Goal: Task Accomplishment & Management: Use online tool/utility

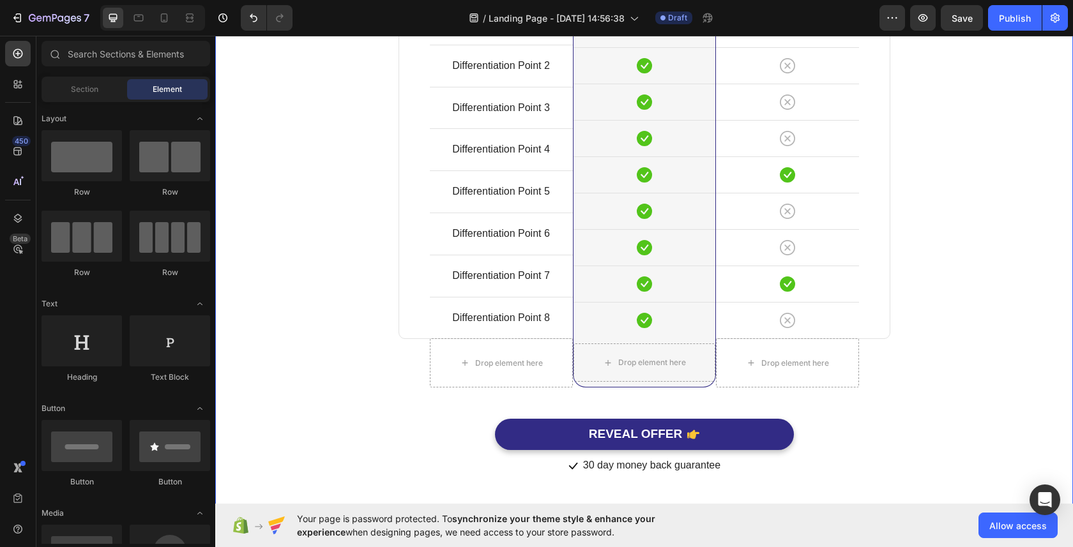
scroll to position [2975, 0]
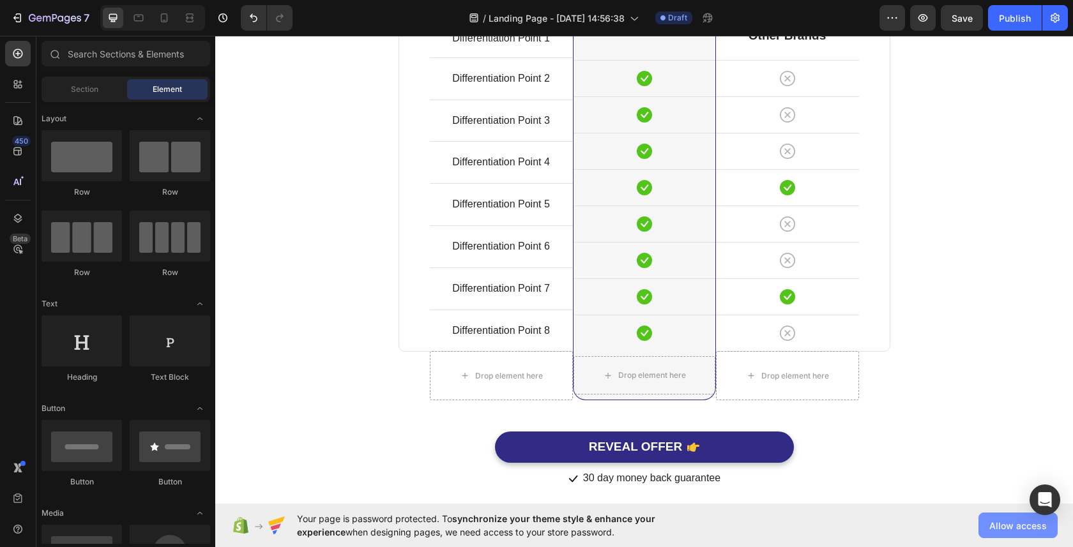
click at [1024, 526] on span "Allow access" at bounding box center [1017, 525] width 57 height 13
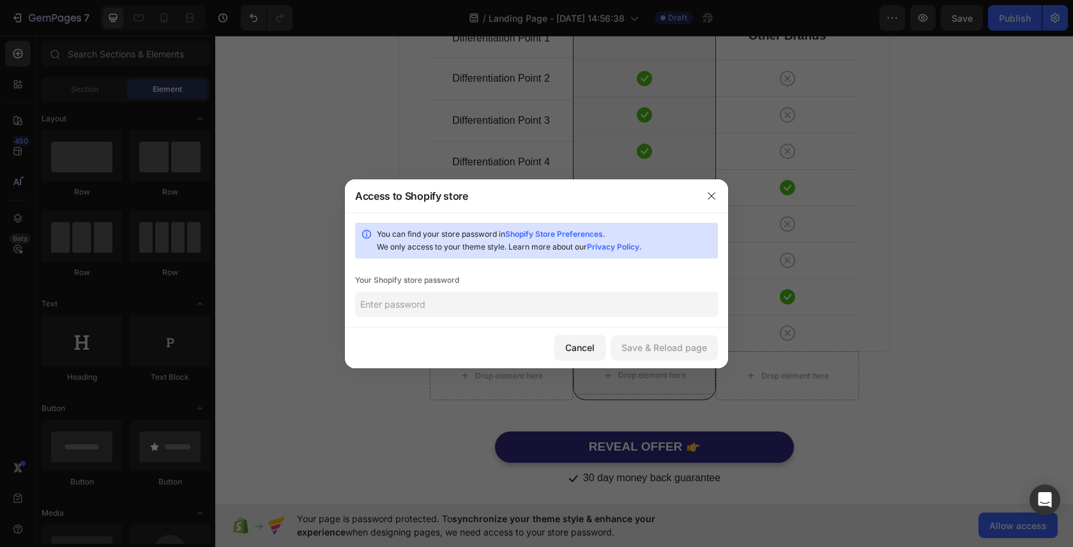
click at [557, 305] on input "text" at bounding box center [536, 305] width 363 height 26
type input "Benisedan2004"
click at [693, 350] on div "Save & Reload page" at bounding box center [664, 347] width 86 height 13
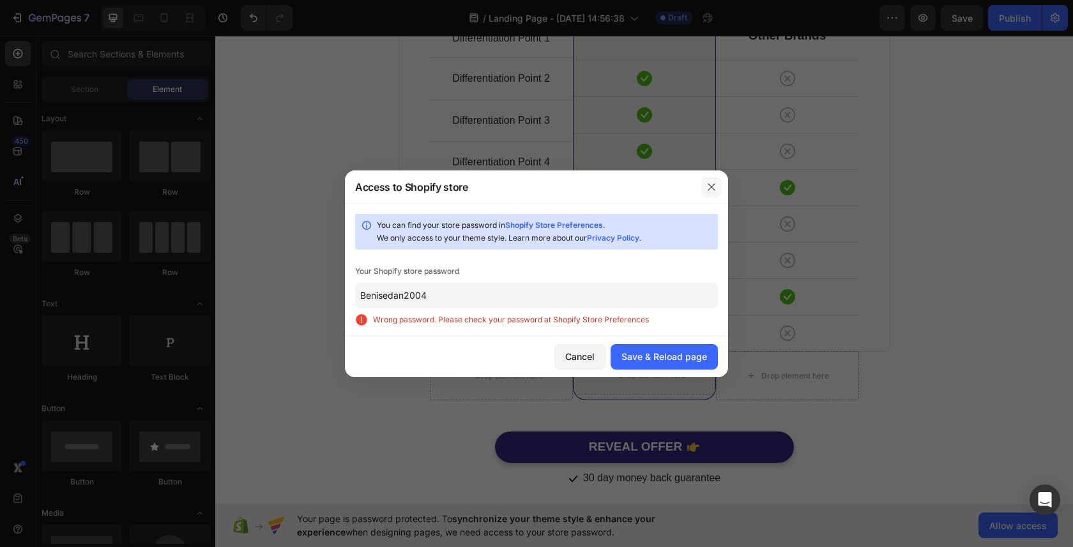
click at [712, 183] on icon "button" at bounding box center [711, 187] width 10 height 10
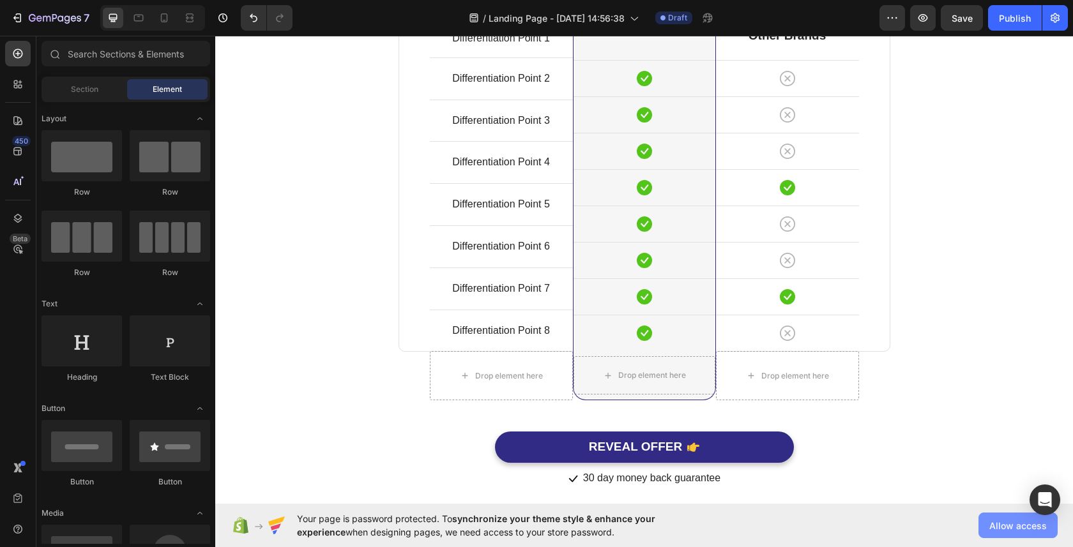
click at [996, 524] on span "Allow access" at bounding box center [1017, 525] width 57 height 13
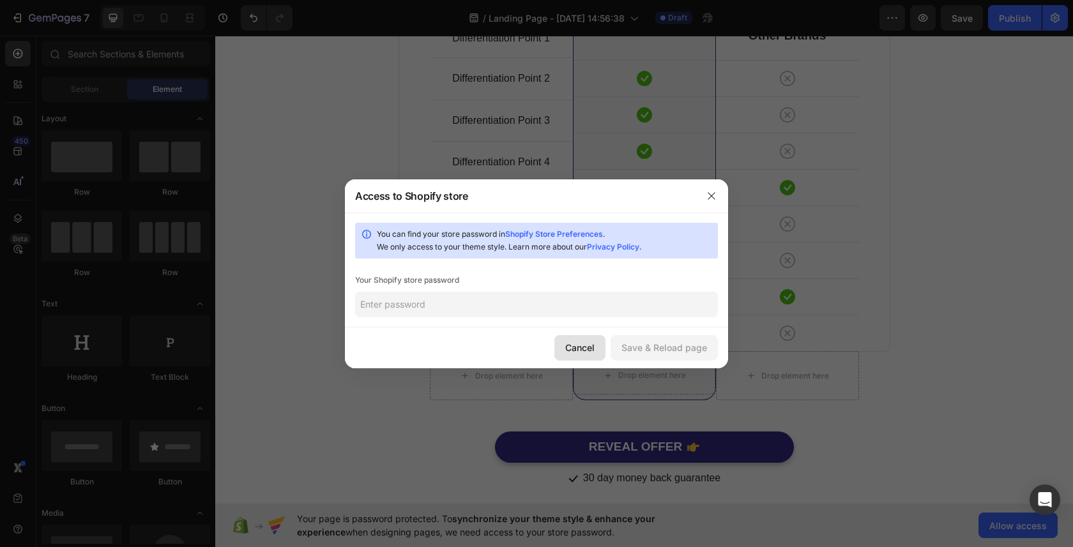
click at [577, 341] on div "Cancel" at bounding box center [579, 347] width 29 height 13
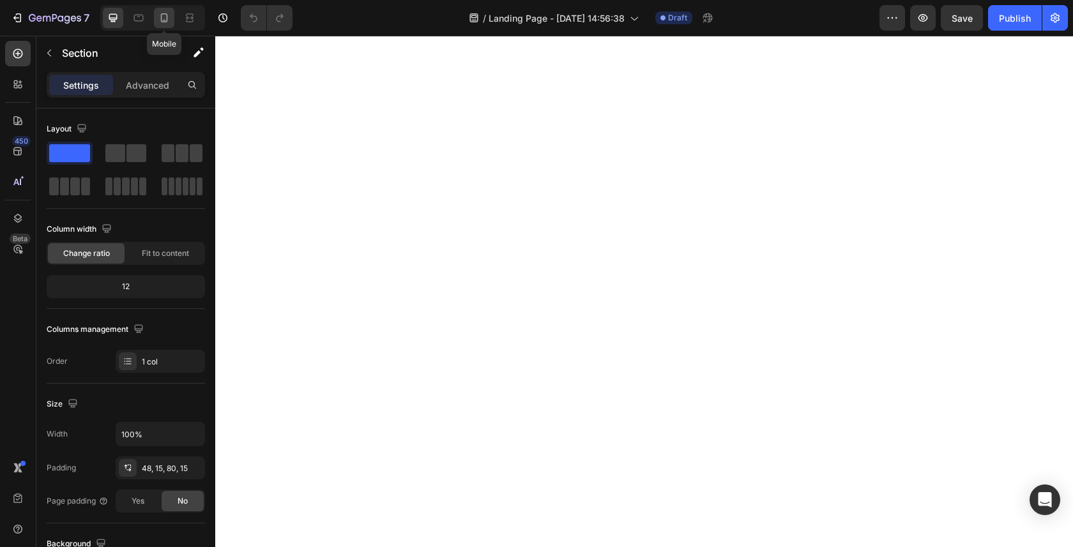
click at [171, 19] on icon at bounding box center [164, 17] width 13 height 13
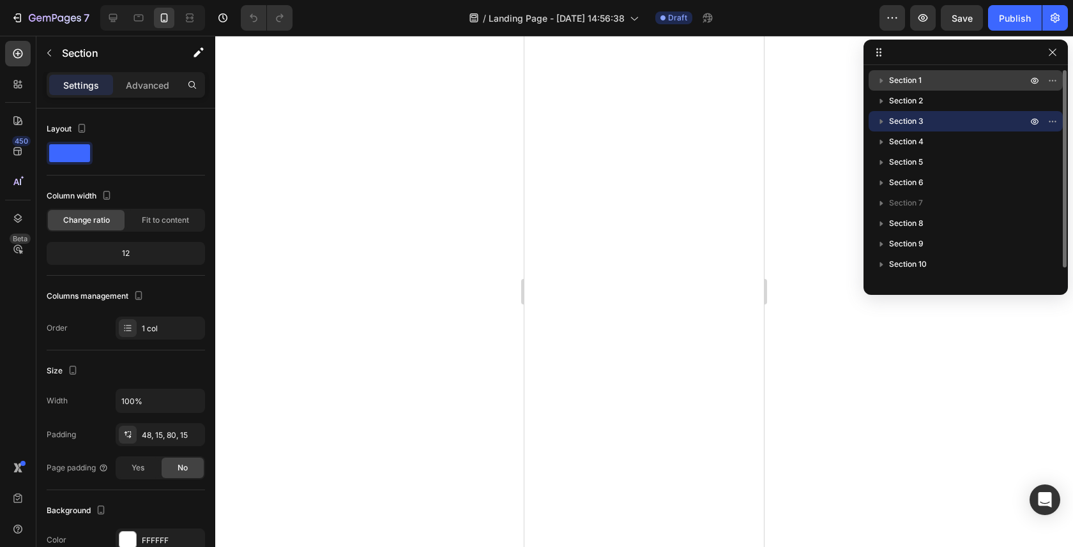
click at [957, 82] on p "Section 1" at bounding box center [959, 80] width 140 height 13
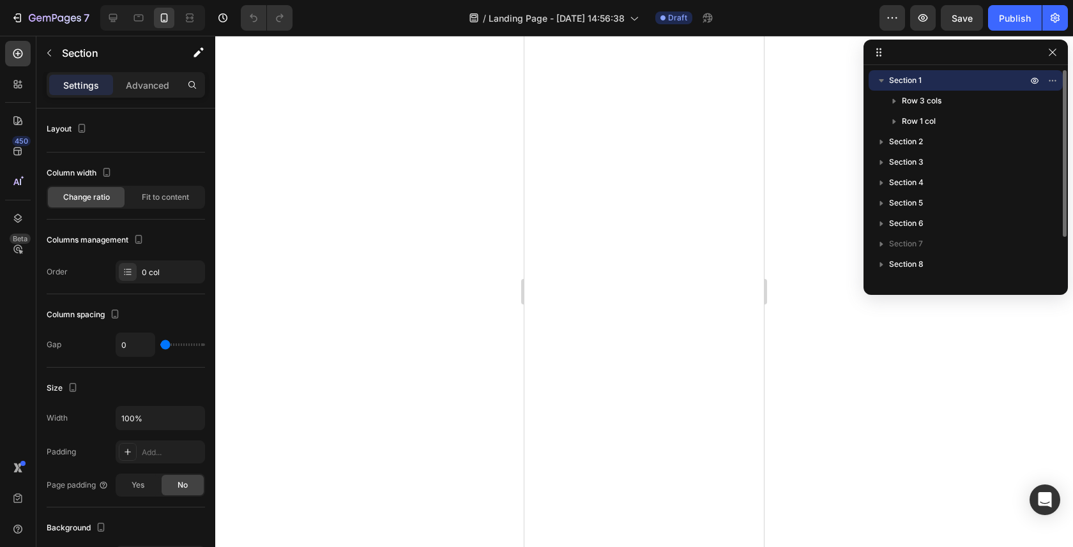
click at [880, 82] on icon "button" at bounding box center [881, 80] width 13 height 13
click at [359, 218] on div at bounding box center [644, 292] width 858 height 512
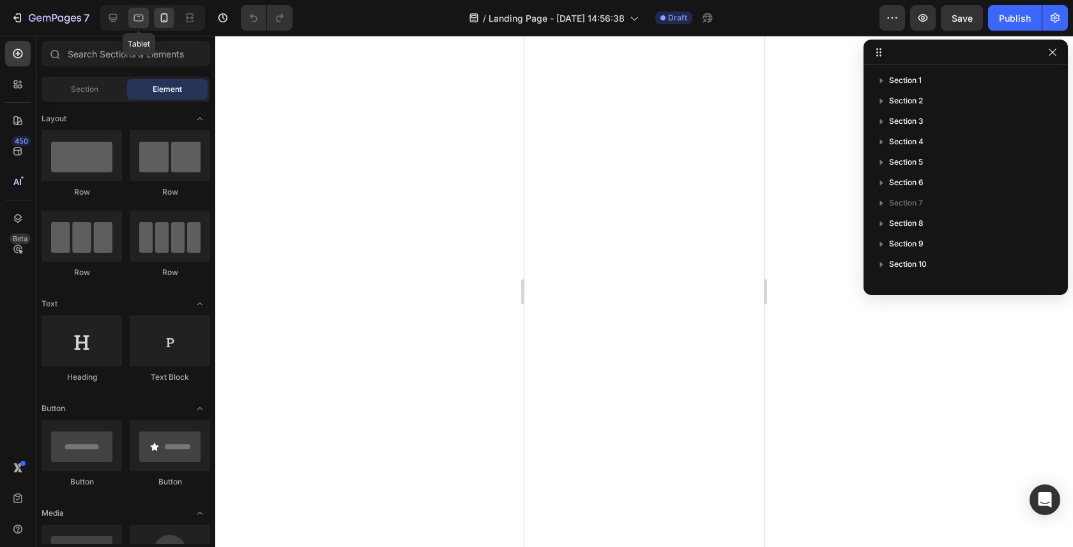
click at [132, 20] on icon at bounding box center [138, 17] width 13 height 13
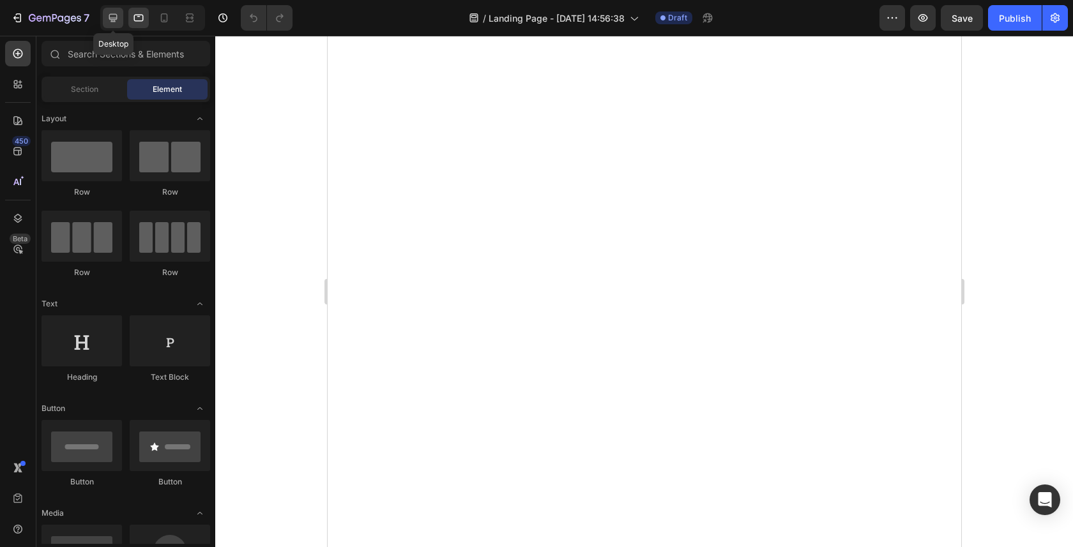
click at [114, 23] on icon at bounding box center [113, 17] width 13 height 13
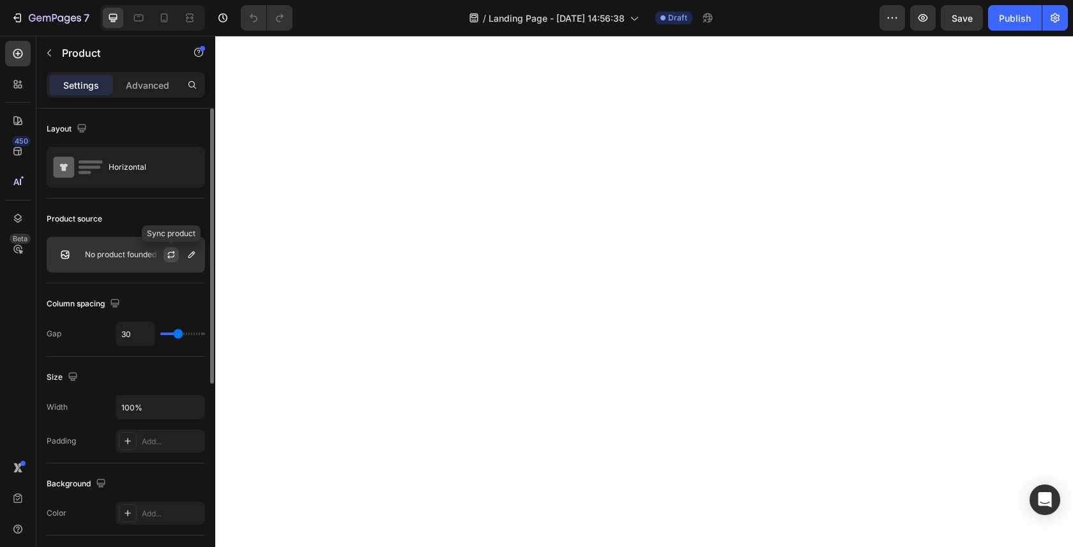
click at [165, 255] on button "button" at bounding box center [170, 254] width 15 height 15
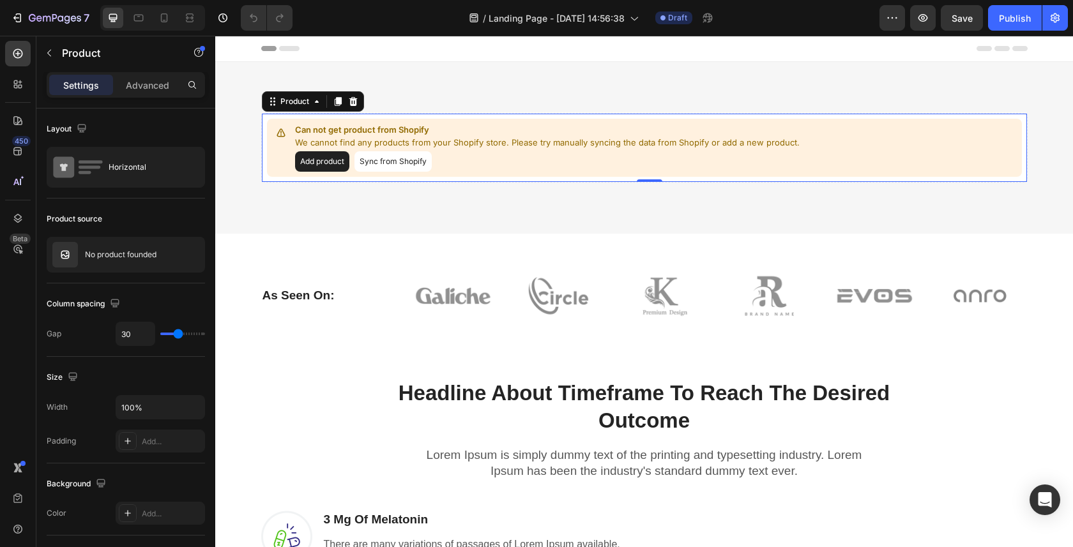
click at [397, 160] on button "Sync from Shopify" at bounding box center [392, 161] width 77 height 20
click at [404, 158] on button "Sync from Shopify" at bounding box center [392, 161] width 77 height 20
click at [396, 162] on button "Sync from Shopify" at bounding box center [392, 161] width 77 height 20
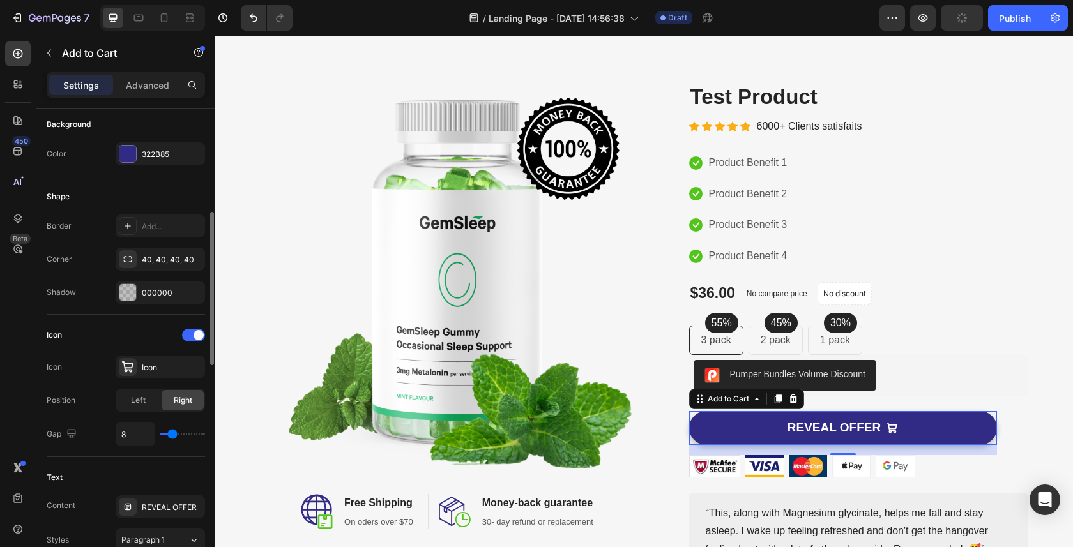
scroll to position [319, 0]
click at [156, 510] on div "REVEAL OFFER" at bounding box center [172, 506] width 60 height 11
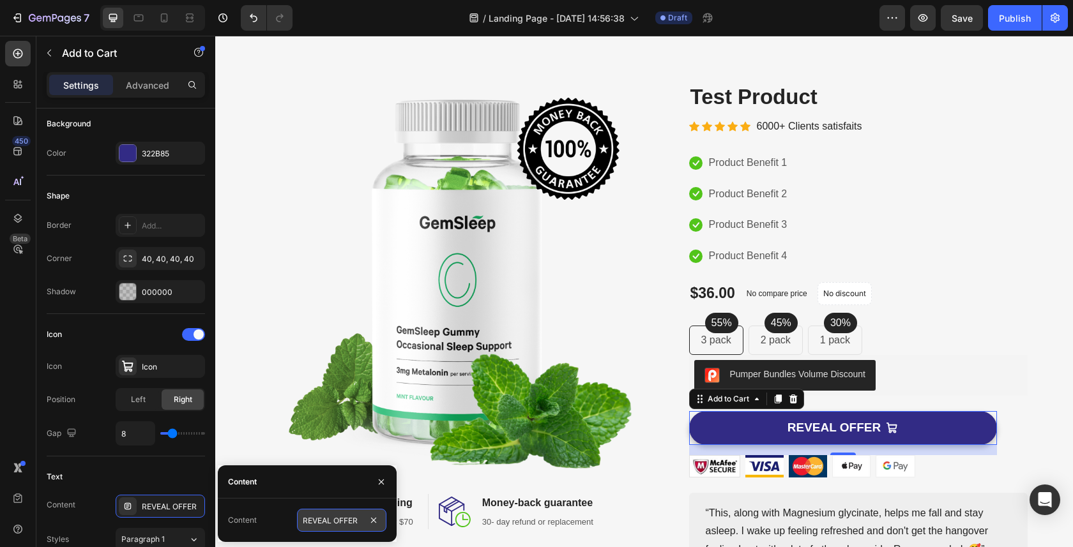
click at [353, 523] on input "REVEAL OFFER" at bounding box center [341, 520] width 89 height 23
type input "BUY NOW"
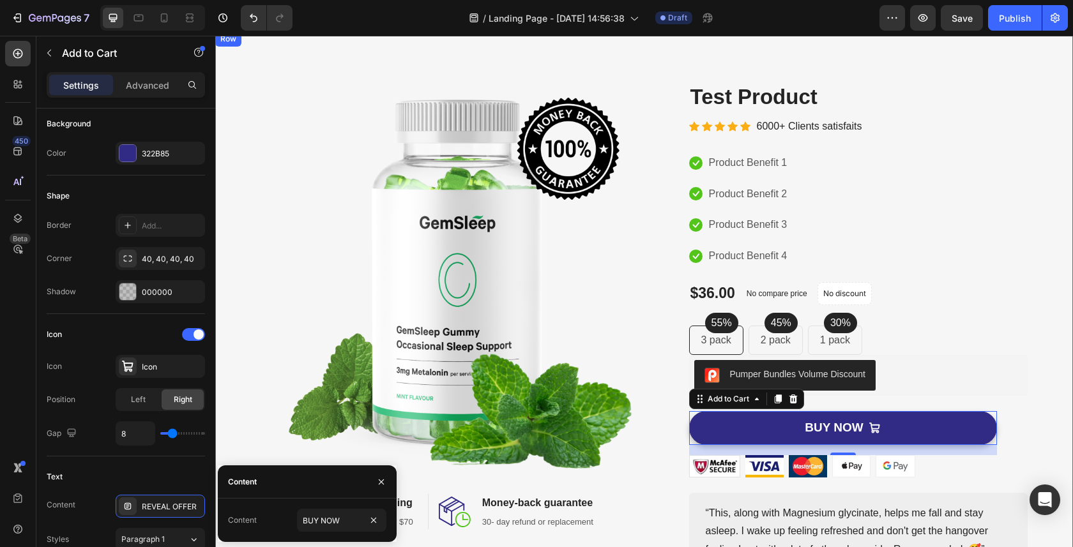
click at [1038, 97] on div "Image Image Free Shipping Heading On oders over $70 Text block Row Image Money-…" at bounding box center [644, 340] width 838 height 517
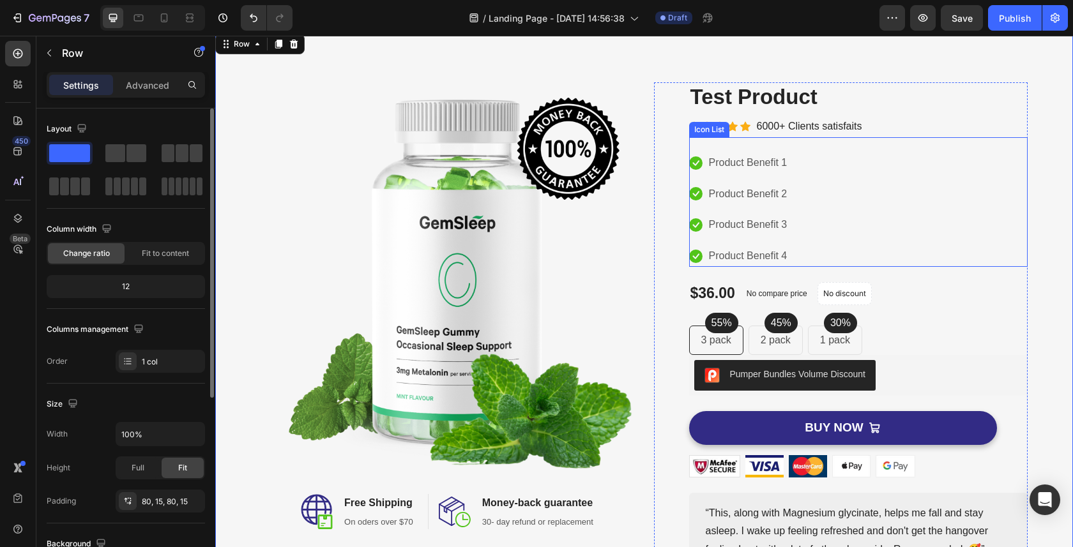
scroll to position [105, 0]
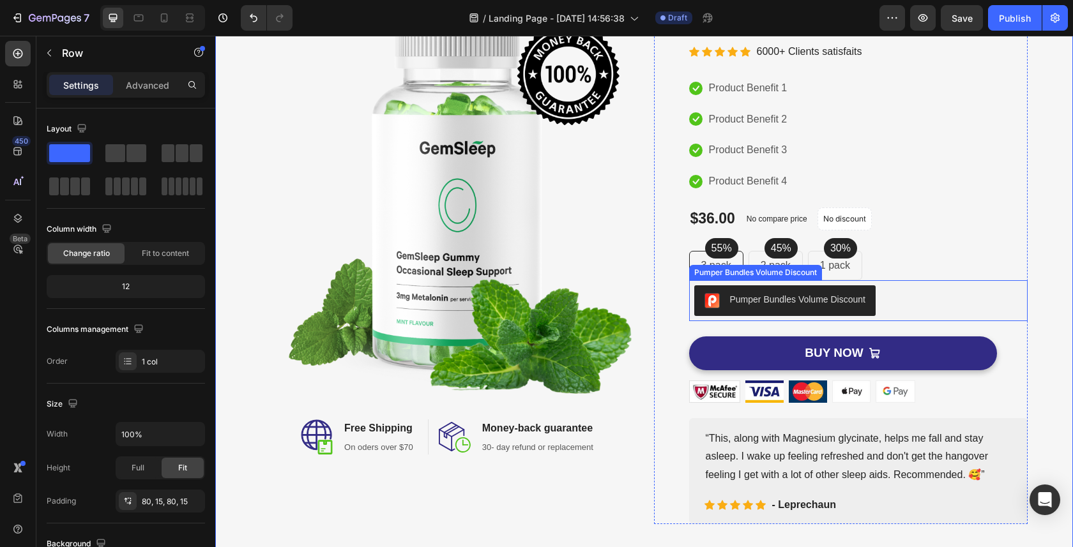
click at [846, 306] on button "Pumper Bundles Volume Discount" at bounding box center [784, 300] width 181 height 31
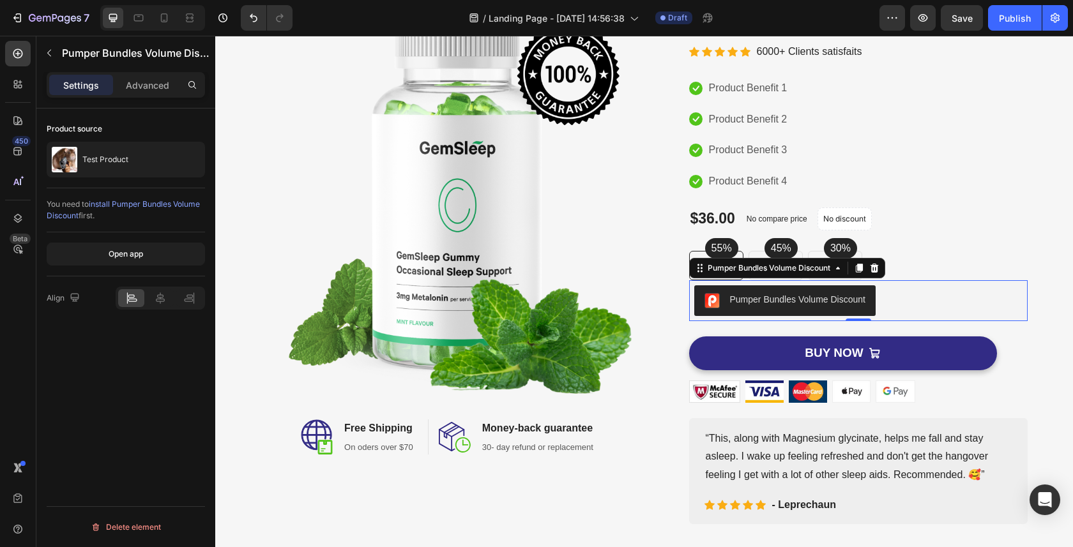
click at [839, 296] on div "Pumper Bundles Volume Discount" at bounding box center [797, 299] width 135 height 13
click at [876, 264] on icon at bounding box center [874, 268] width 8 height 9
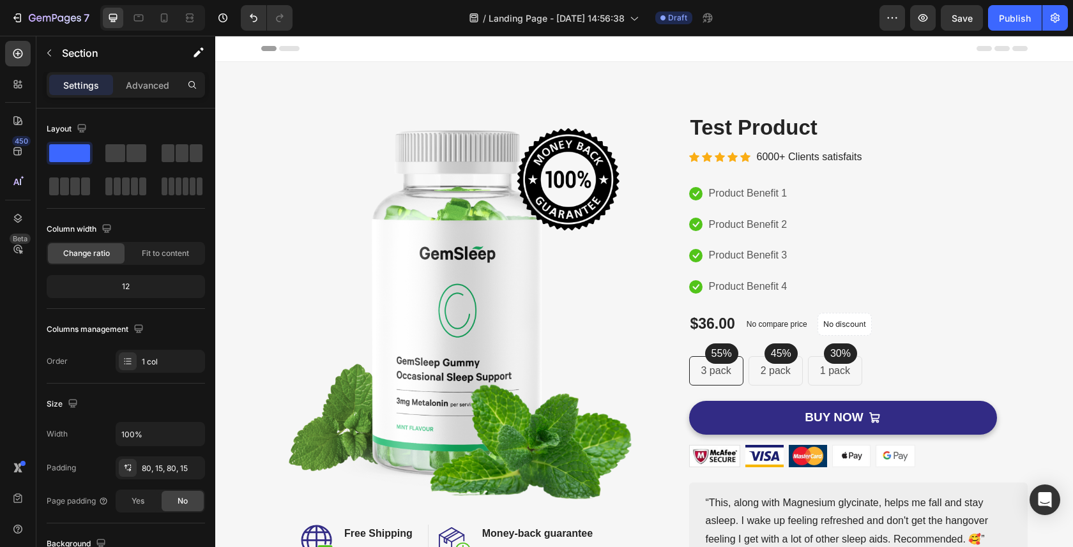
scroll to position [0, 0]
click at [143, 22] on icon at bounding box center [138, 17] width 13 height 13
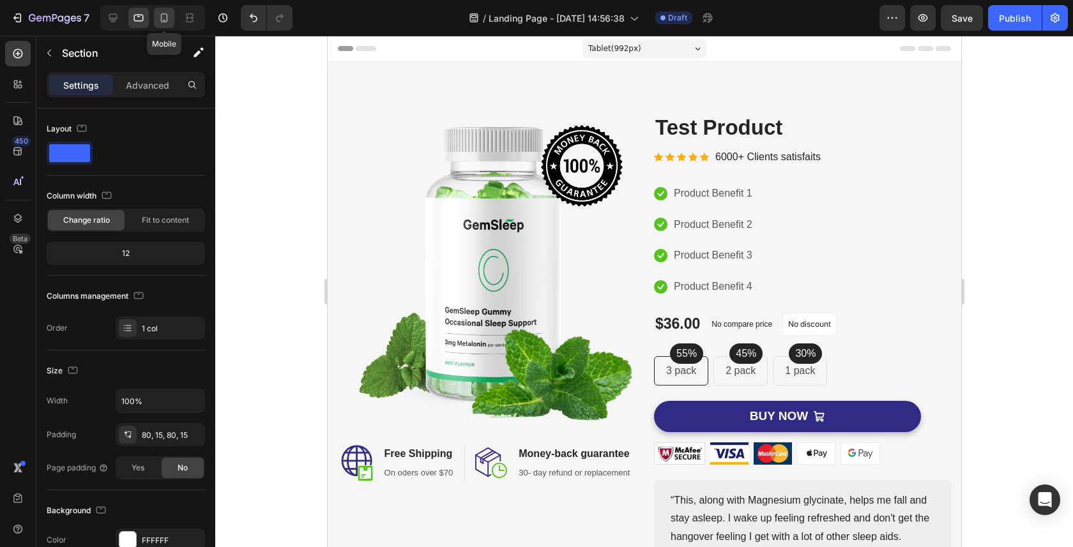
click at [167, 19] on icon at bounding box center [164, 17] width 7 height 9
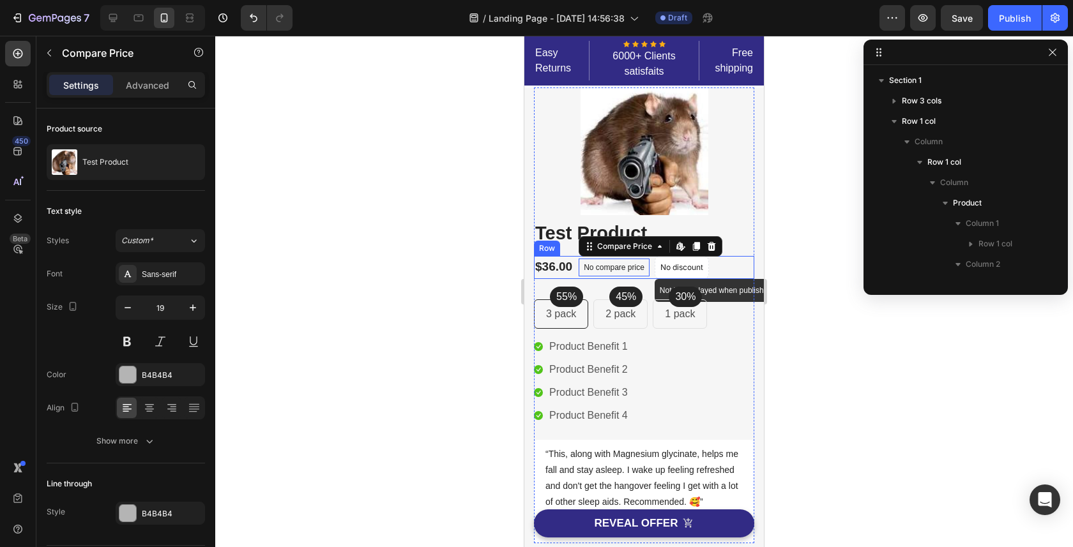
scroll to position [323, 0]
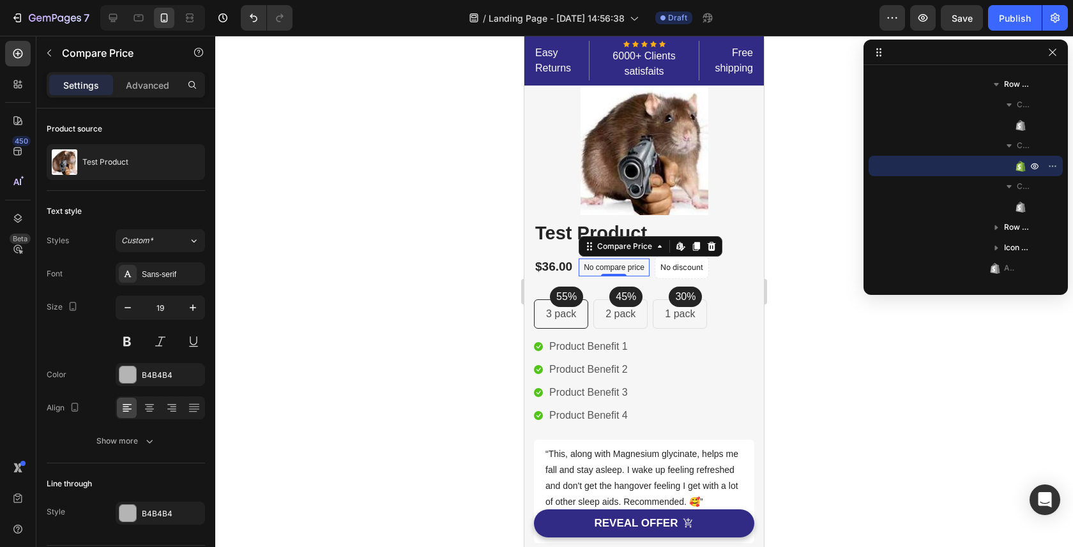
click at [803, 207] on div at bounding box center [644, 292] width 858 height 512
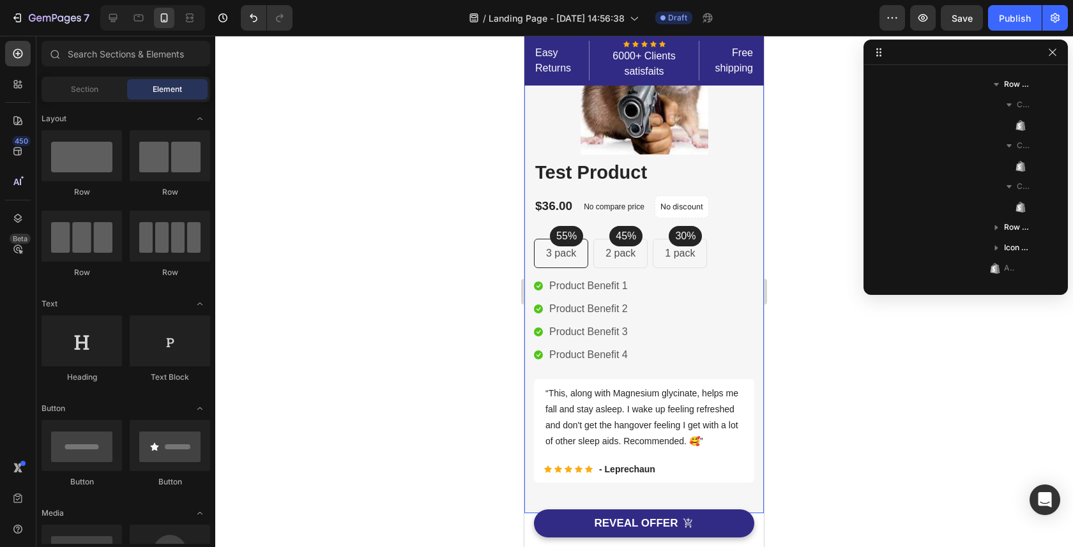
scroll to position [79, 0]
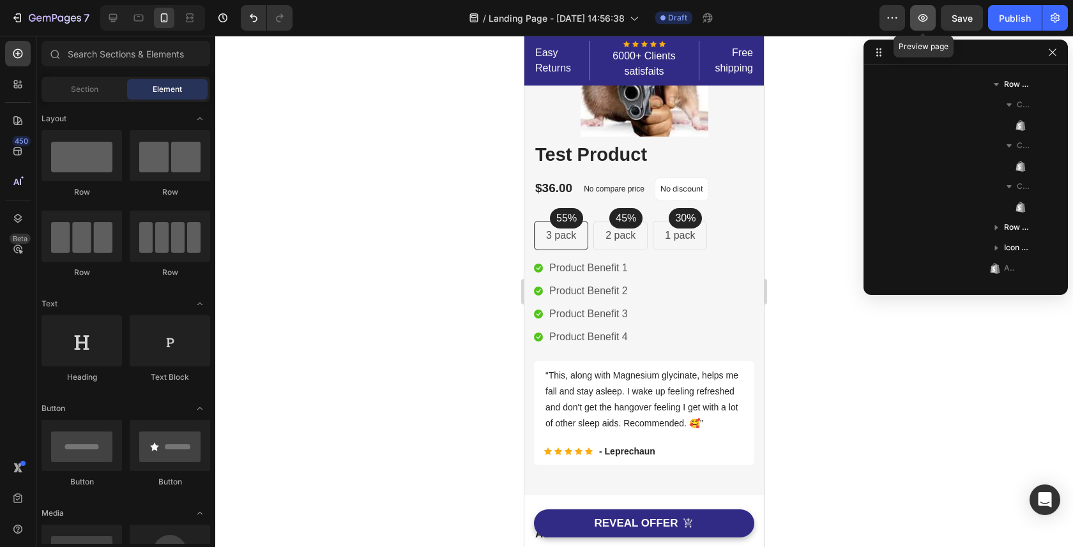
click at [925, 15] on icon "button" at bounding box center [923, 18] width 10 height 8
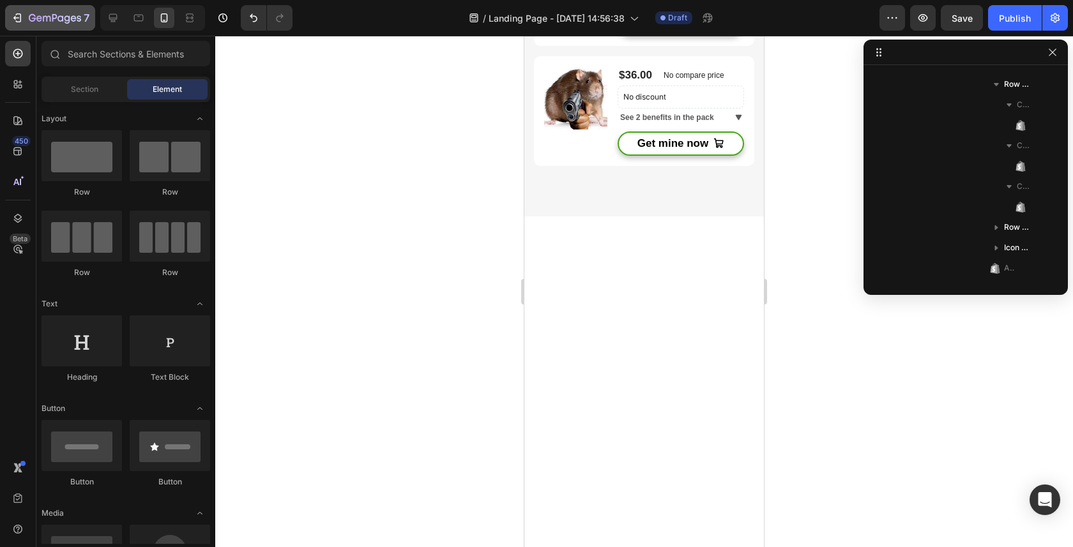
scroll to position [0, 0]
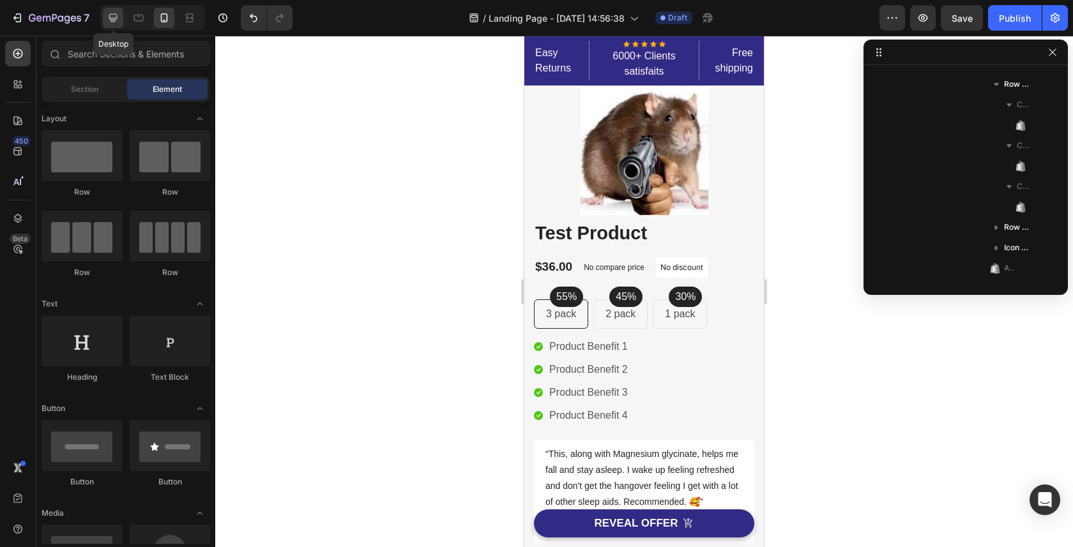
click at [119, 23] on icon at bounding box center [113, 17] width 13 height 13
